Goal: Task Accomplishment & Management: Manage account settings

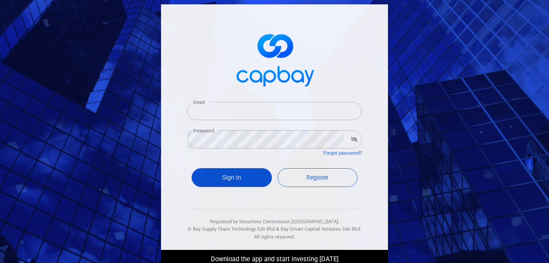
type input "[EMAIL_ADDRESS][DOMAIN_NAME]"
click at [217, 179] on button "Sign In" at bounding box center [232, 177] width 80 height 19
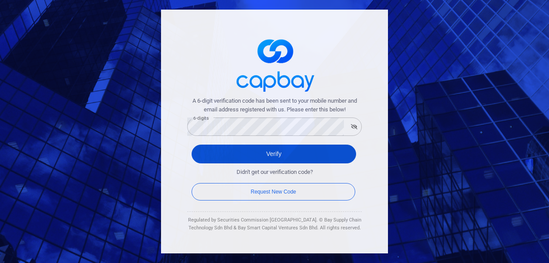
click at [214, 158] on button "Verify" at bounding box center [274, 153] width 165 height 19
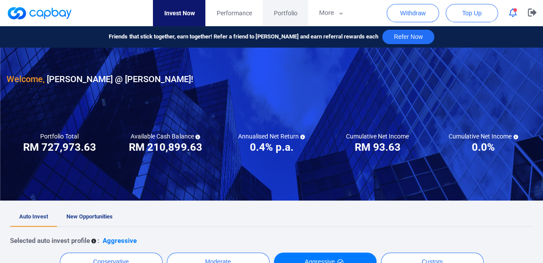
click at [287, 12] on span "Portfolio" at bounding box center [285, 13] width 24 height 10
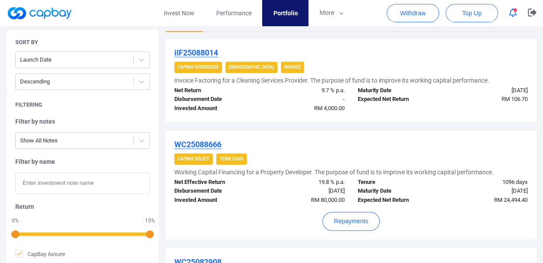
scroll to position [175, 0]
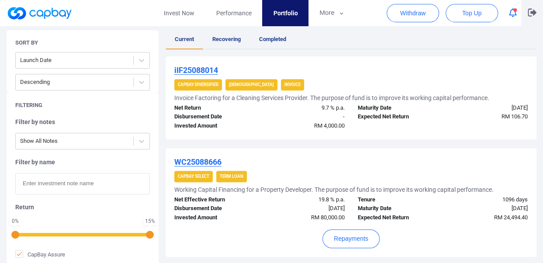
click at [530, 11] on icon "button" at bounding box center [531, 12] width 9 height 8
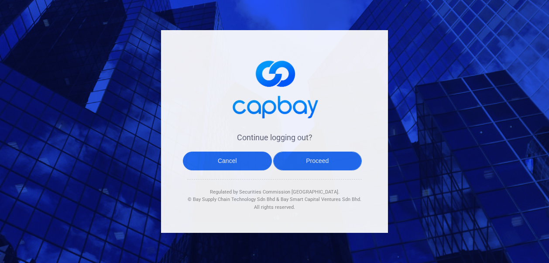
click at [321, 160] on button "Proceed" at bounding box center [317, 160] width 89 height 19
